Goal: Task Accomplishment & Management: Use online tool/utility

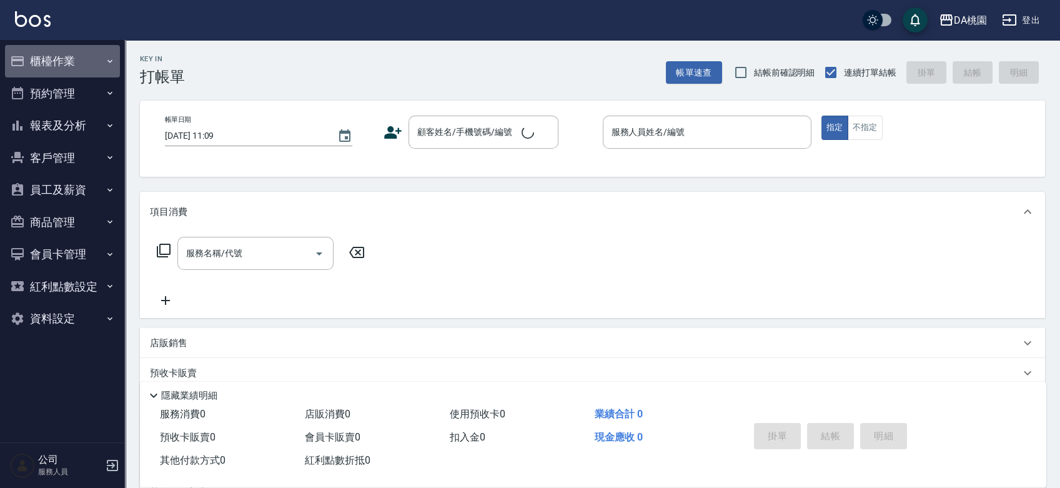
click at [66, 64] on button "櫃檯作業" at bounding box center [62, 61] width 115 height 32
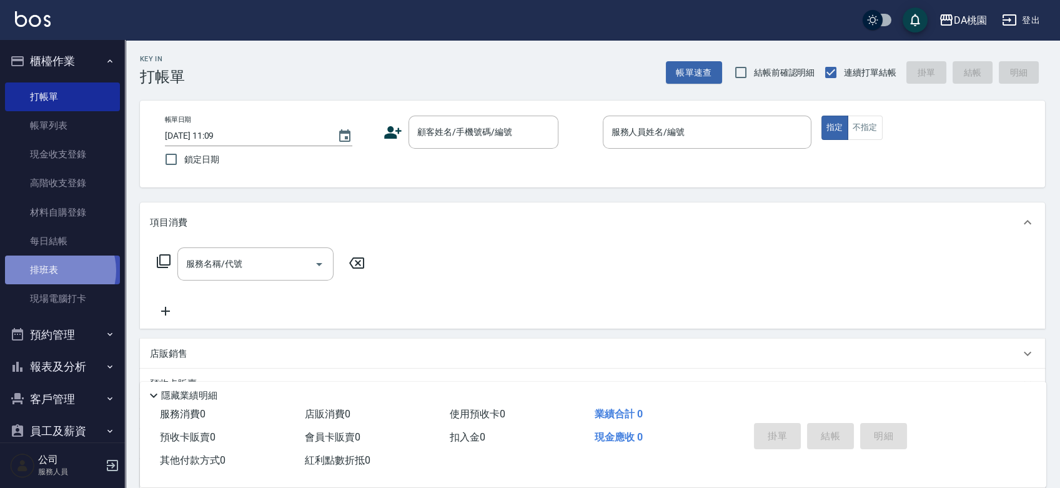
click at [54, 270] on link "排班表" at bounding box center [62, 269] width 115 height 29
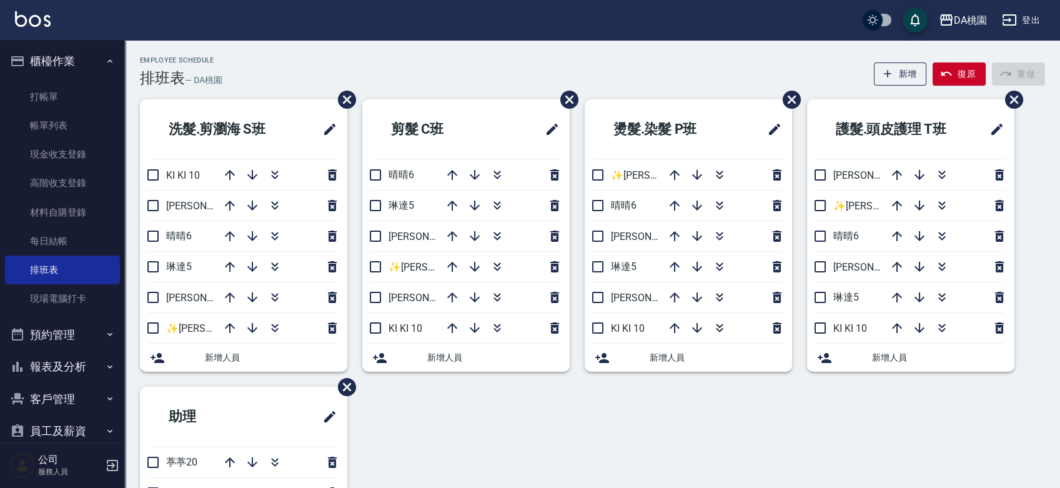
click at [467, 66] on div "Employee Schedule 排班表 — DA桃園 新增 復原 重做" at bounding box center [592, 71] width 905 height 31
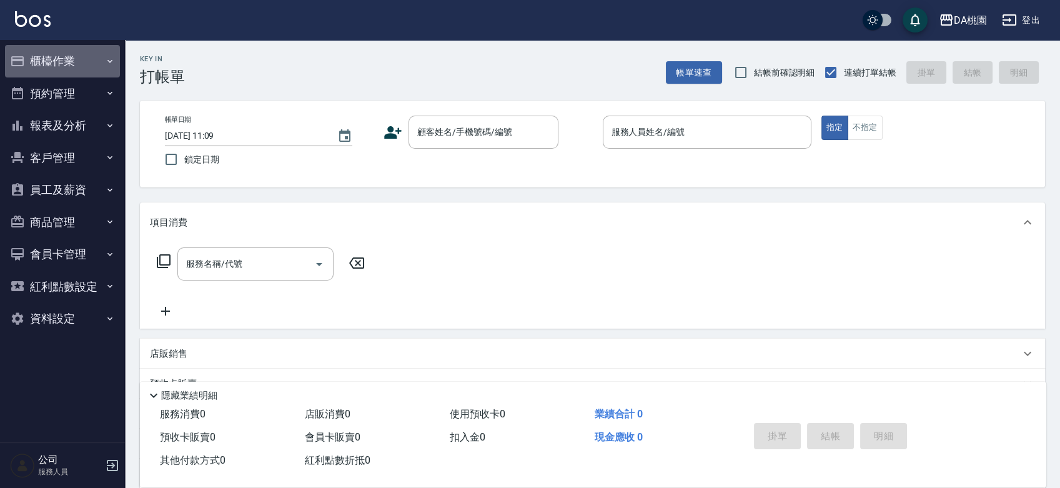
click at [69, 61] on button "櫃檯作業" at bounding box center [62, 61] width 115 height 32
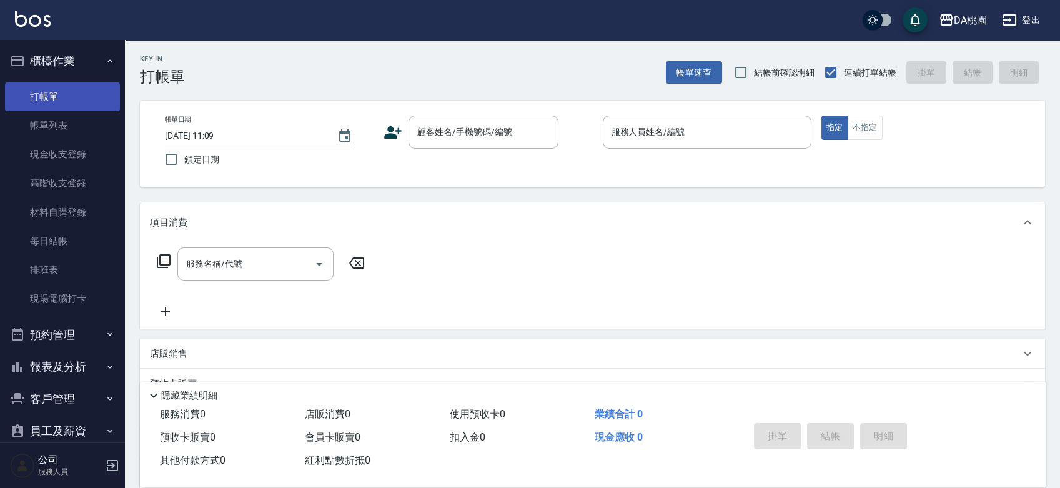
click at [66, 91] on link "打帳單" at bounding box center [62, 96] width 115 height 29
click at [69, 92] on link "打帳單" at bounding box center [62, 96] width 115 height 29
click at [584, 194] on div "Key In 打帳單 帳單速查 結帳前確認明細 連續打單結帳 掛單 結帳 明細 帳單日期 2025/08/25 11:09 鎖定日期 顧客姓名/手機號碼/編號…" at bounding box center [592, 353] width 935 height 626
click at [590, 164] on div "帳單日期 2025/08/25 11:09 鎖定日期 顧客姓名/手機號碼/編號 顧客姓名/手機號碼/編號 服務人員姓名/編號 服務人員姓名/編號 指定 不指定" at bounding box center [592, 144] width 875 height 57
